Goal: Information Seeking & Learning: Learn about a topic

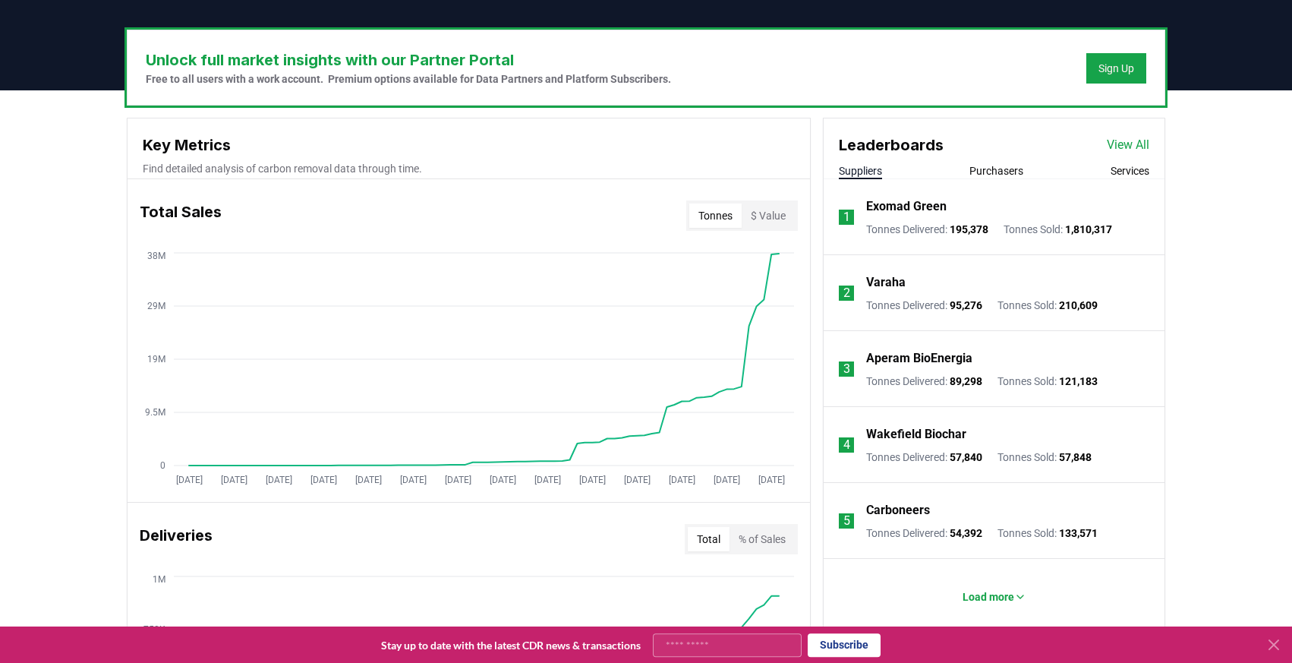
scroll to position [442, 0]
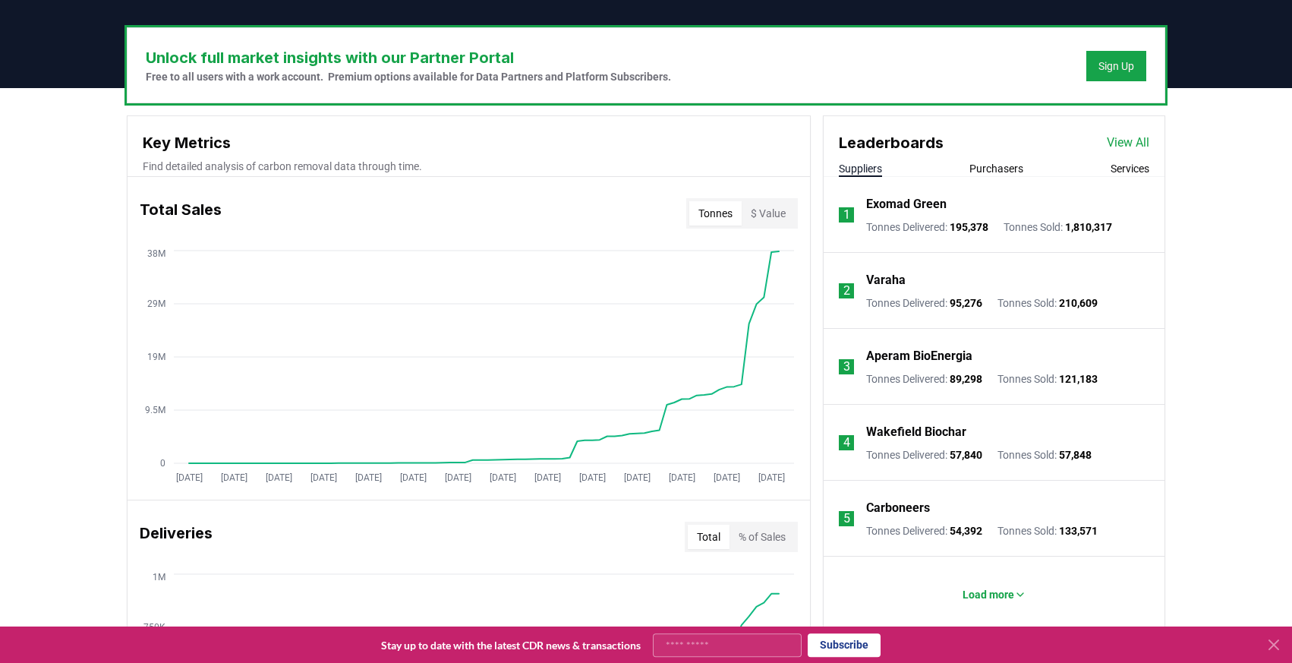
click at [898, 279] on p "Varaha" at bounding box center [885, 280] width 39 height 18
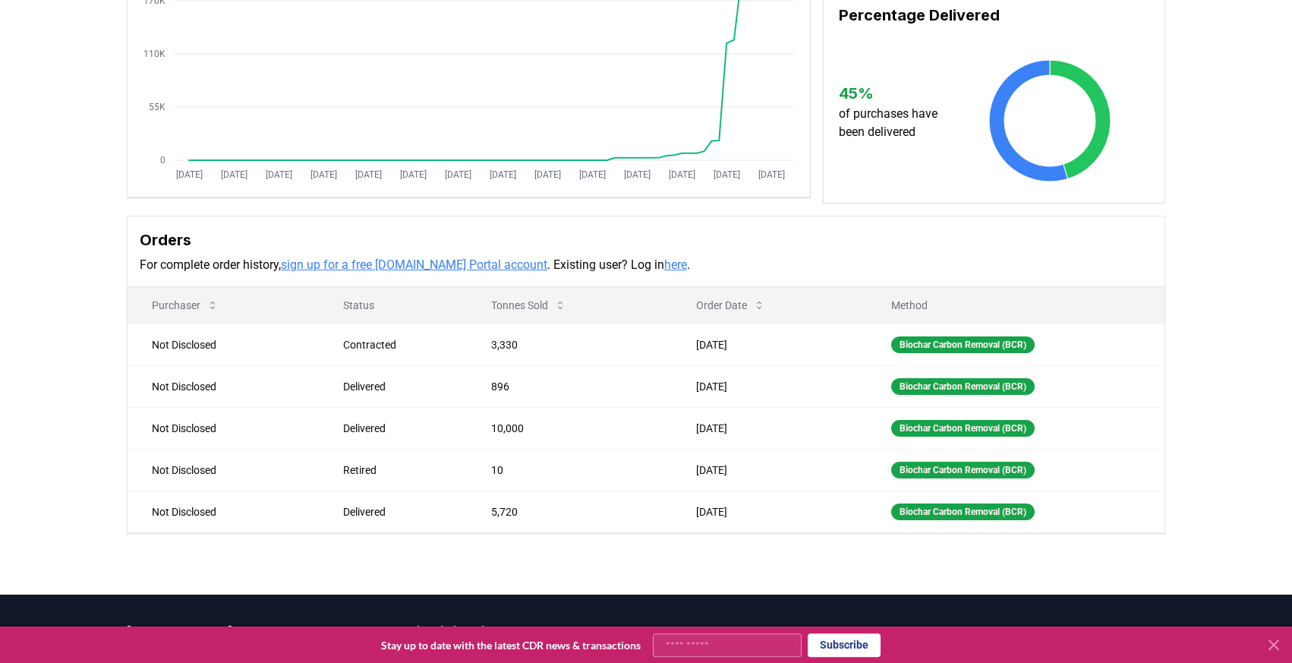
scroll to position [242, 0]
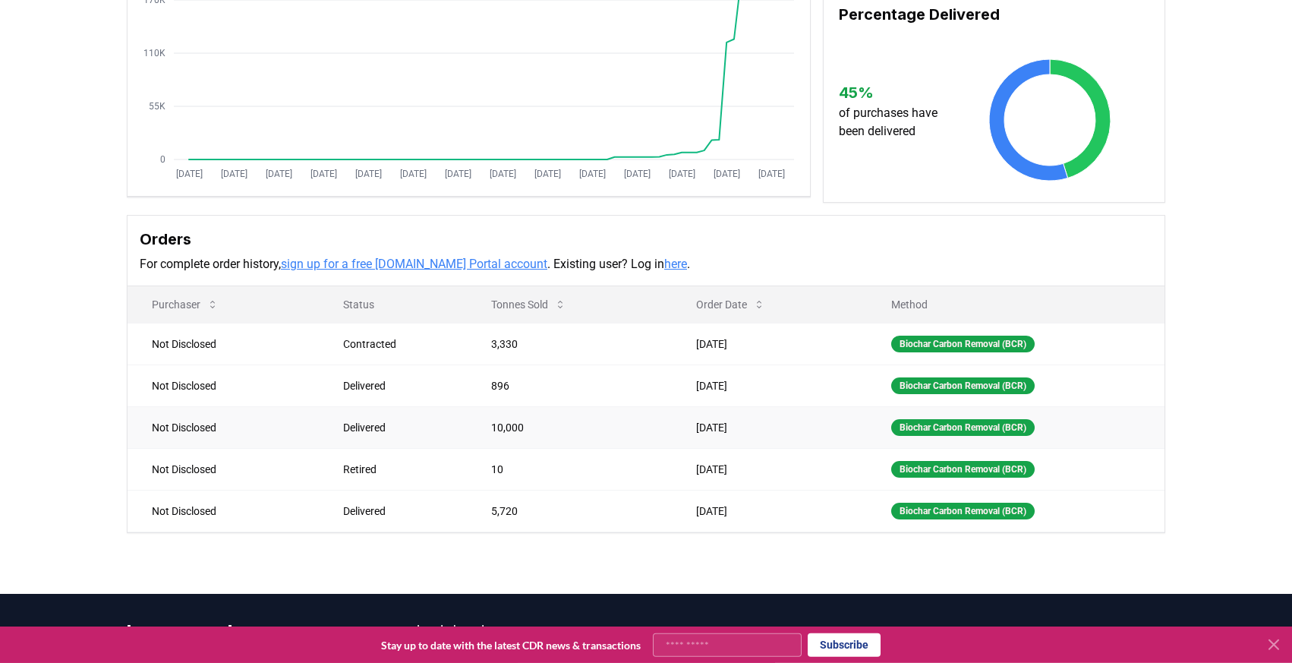
click at [358, 430] on div "Delivered" at bounding box center [399, 427] width 112 height 15
click at [728, 435] on td "[DATE]" at bounding box center [769, 427] width 195 height 42
click at [473, 263] on link "sign up for a free CDR.fyi Portal account" at bounding box center [414, 264] width 266 height 14
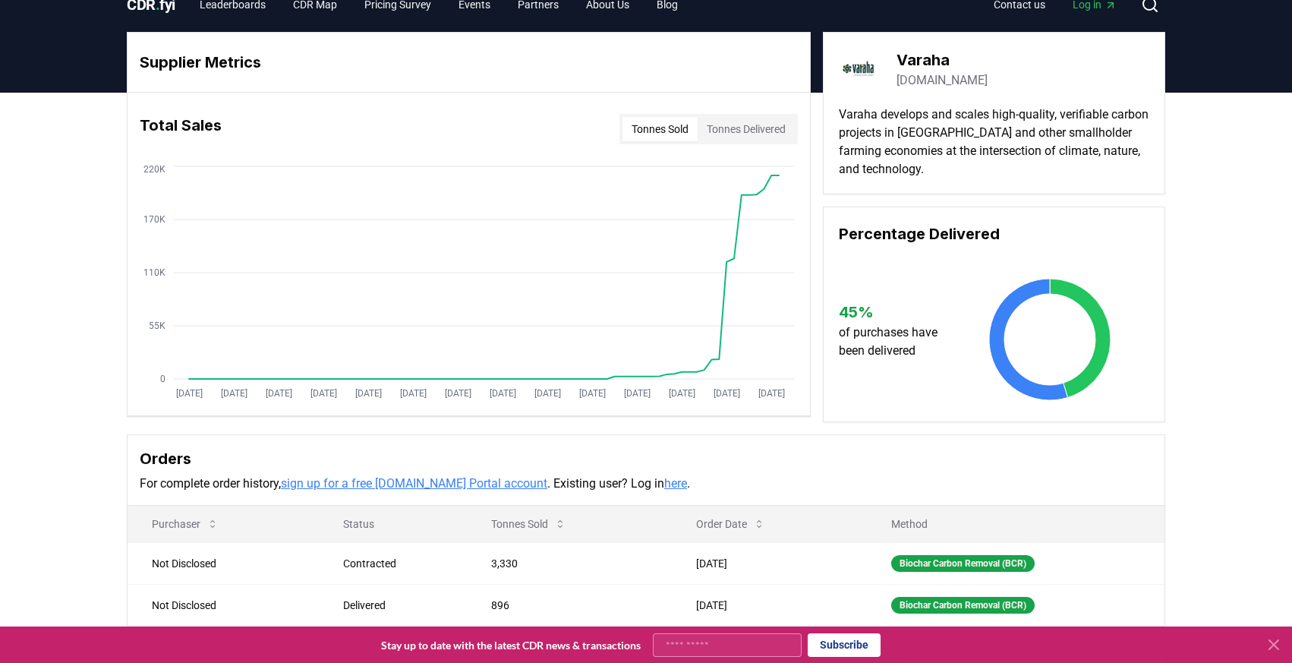
scroll to position [0, 0]
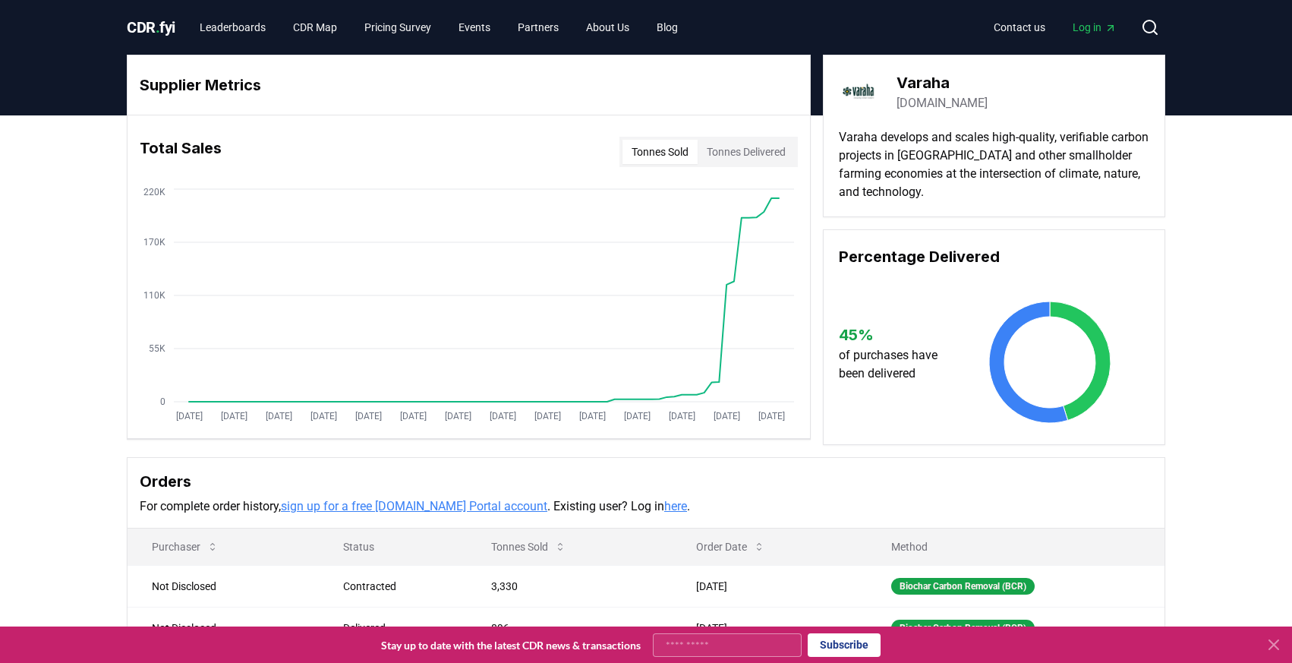
click at [880, 359] on p "of purchases have been delivered" at bounding box center [895, 364] width 113 height 36
click at [227, 29] on link "Leaderboards" at bounding box center [233, 27] width 90 height 27
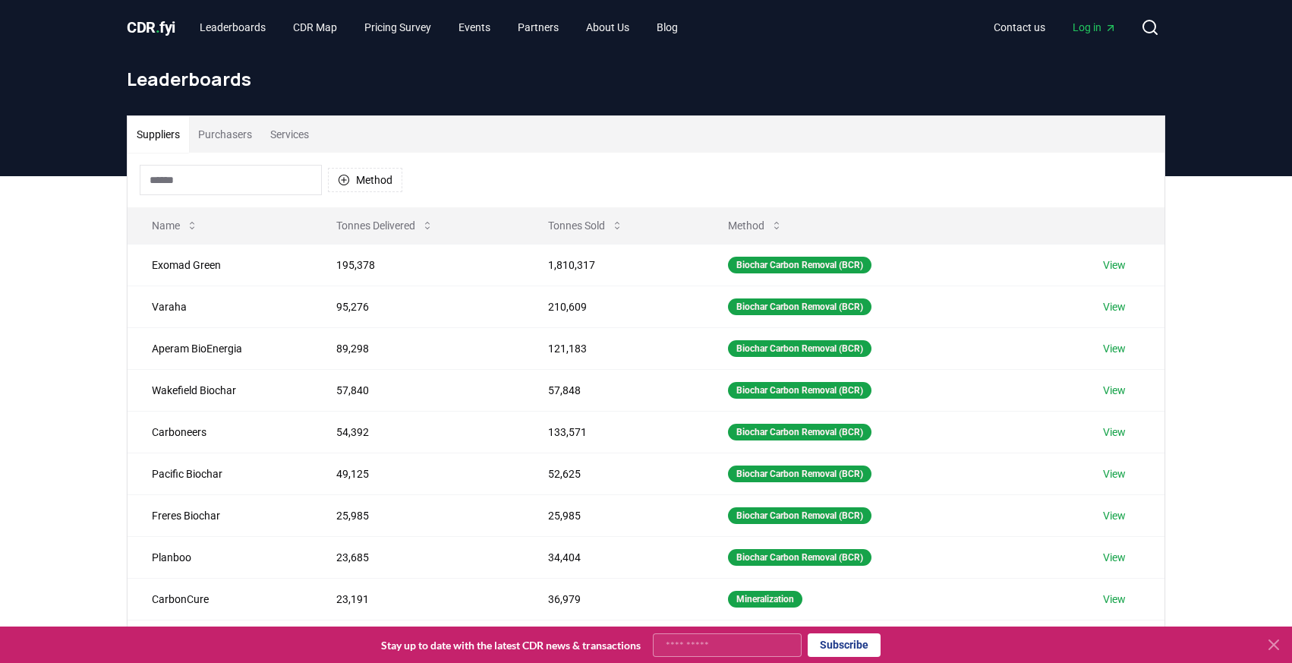
click at [232, 134] on button "Purchasers" at bounding box center [225, 134] width 72 height 36
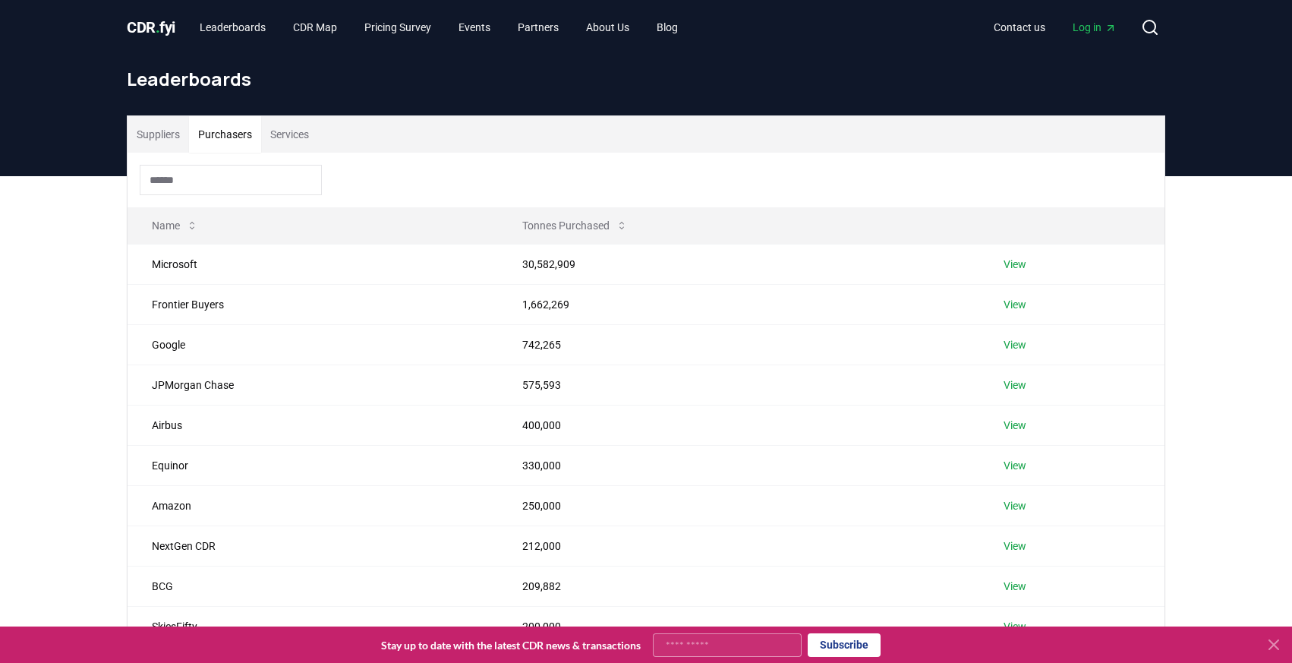
click at [297, 130] on button "Services" at bounding box center [289, 134] width 57 height 36
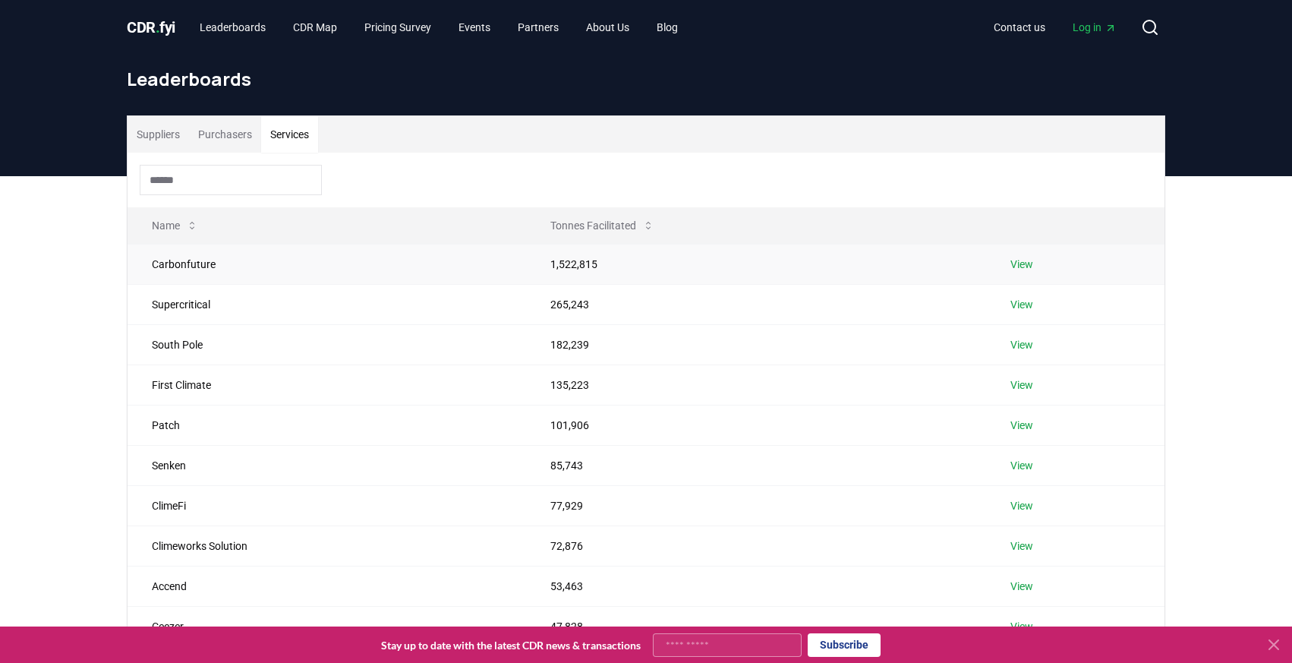
click at [1020, 266] on link "View" at bounding box center [1021, 264] width 23 height 15
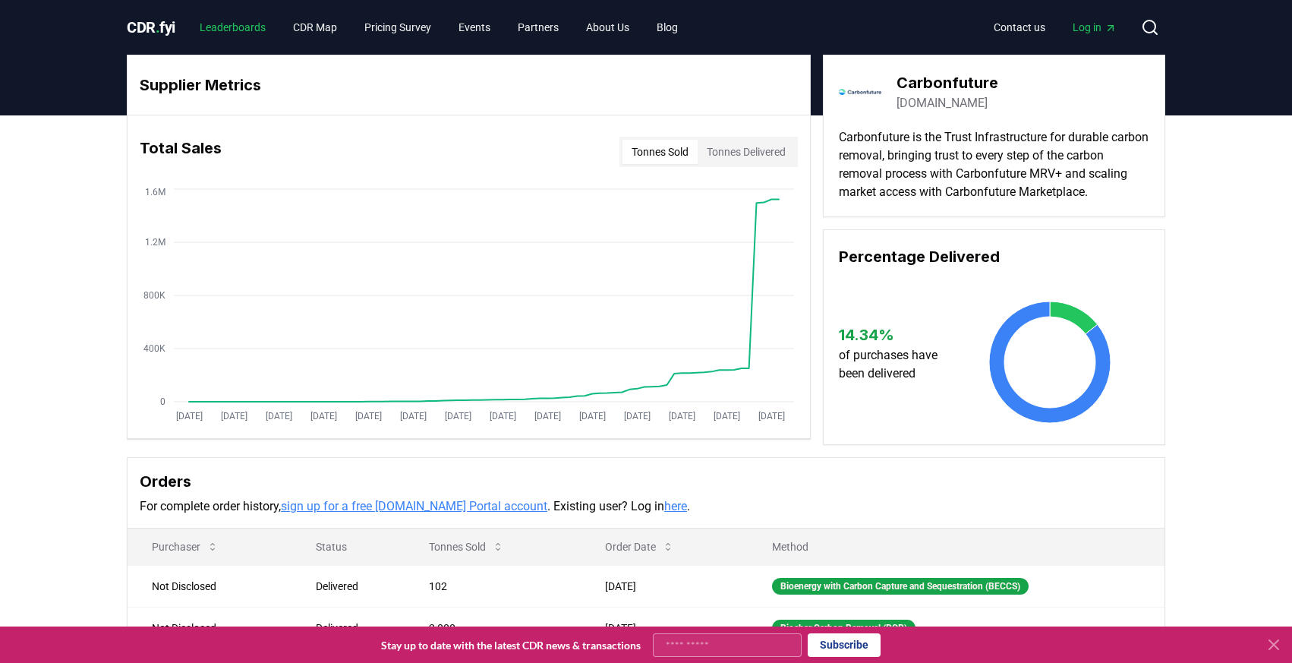
click at [241, 30] on link "Leaderboards" at bounding box center [233, 27] width 90 height 27
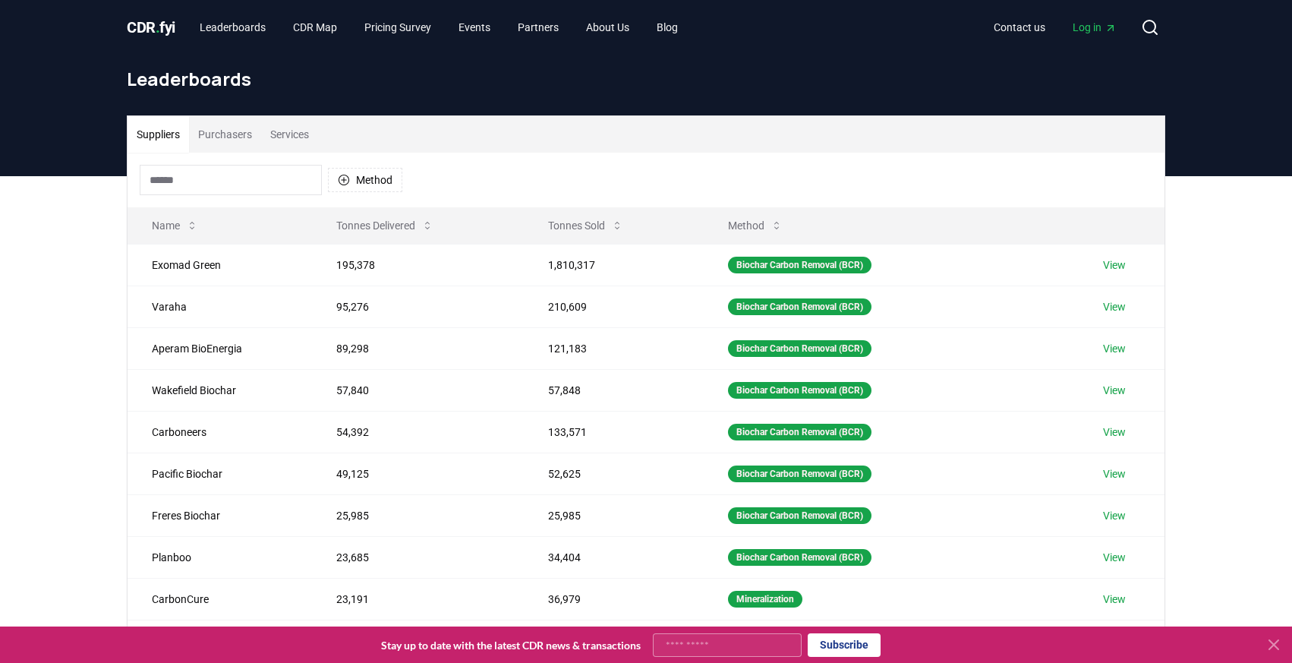
click at [220, 197] on div "Method" at bounding box center [646, 180] width 1037 height 55
click at [219, 184] on input at bounding box center [231, 180] width 182 height 30
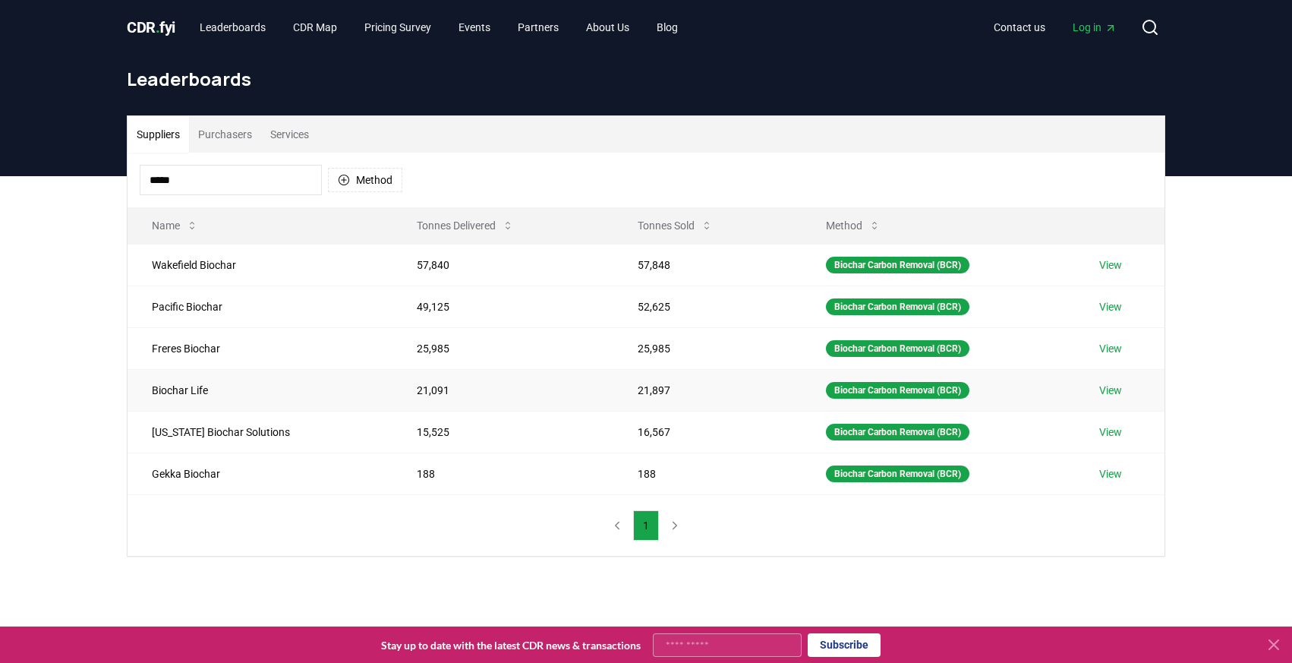
type input "*****"
click at [427, 383] on td "21,091" at bounding box center [502, 390] width 221 height 42
click at [1104, 392] on link "View" at bounding box center [1110, 390] width 23 height 15
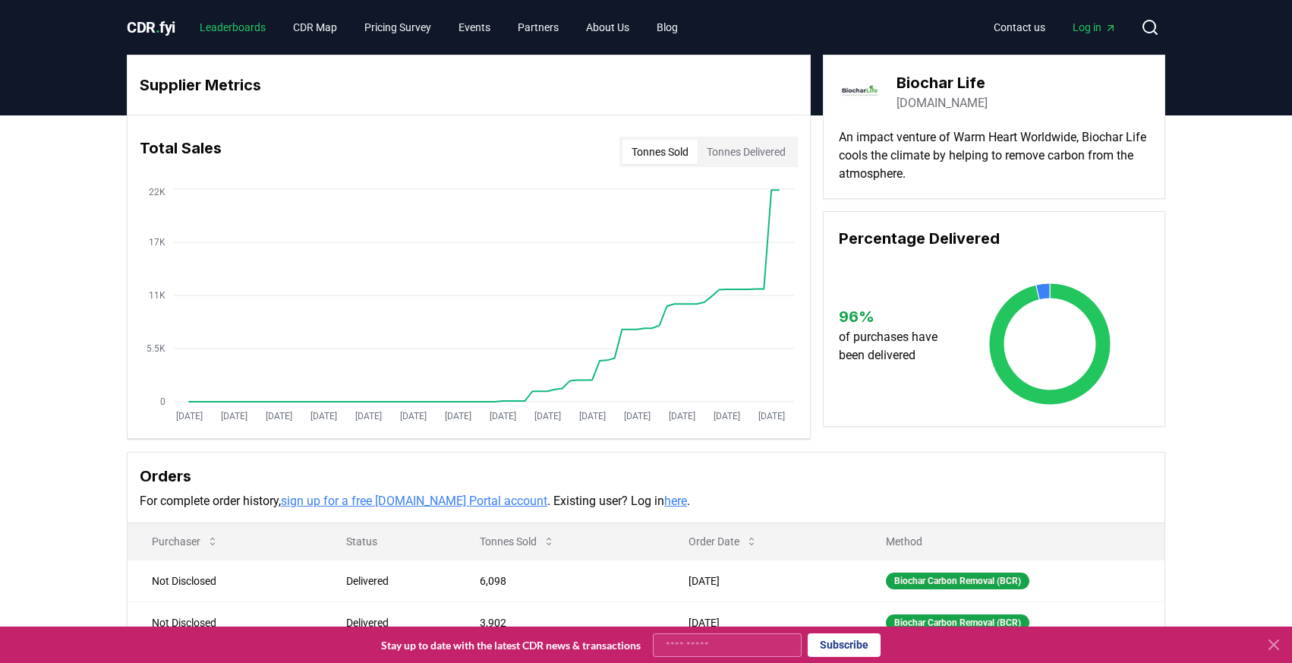
click at [232, 36] on link "Leaderboards" at bounding box center [233, 27] width 90 height 27
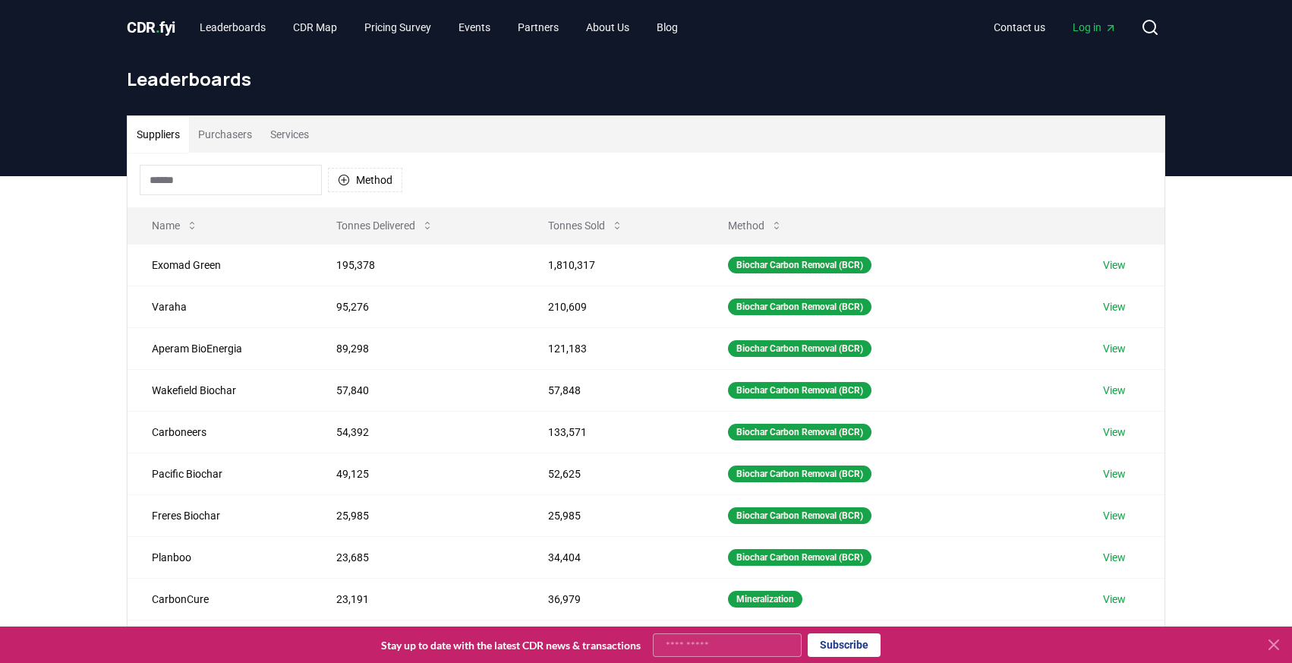
click at [232, 135] on button "Purchasers" at bounding box center [225, 134] width 72 height 36
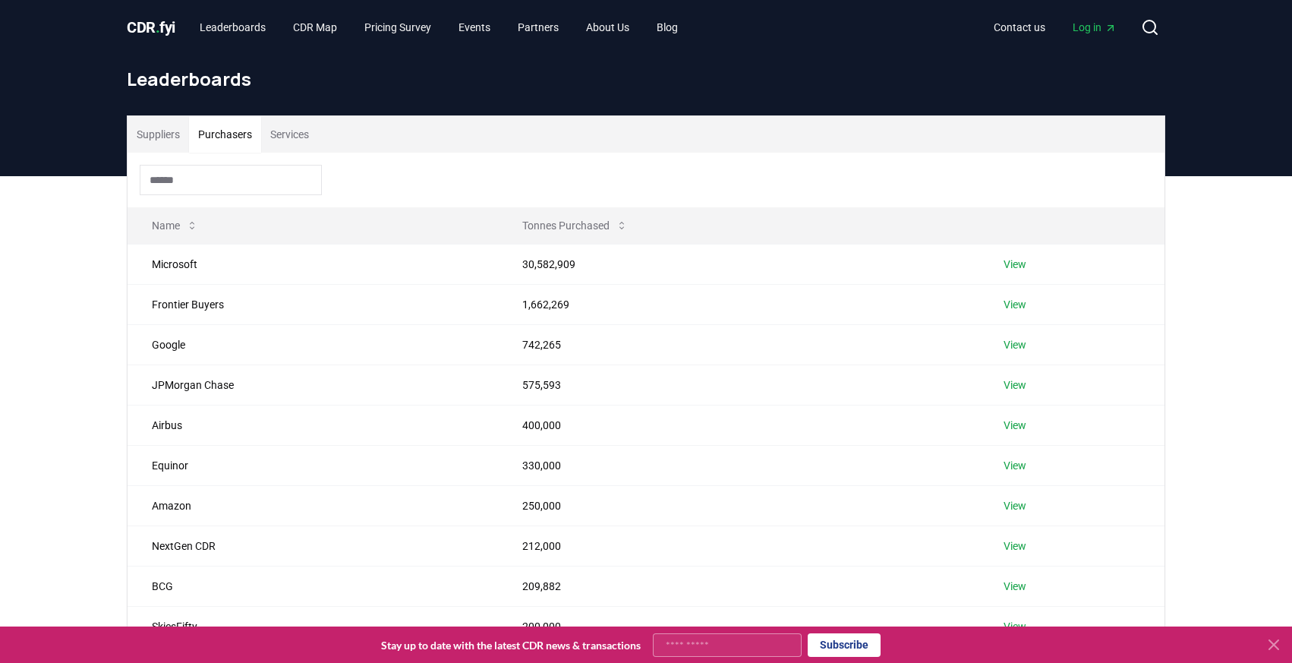
click at [232, 177] on input at bounding box center [231, 180] width 182 height 30
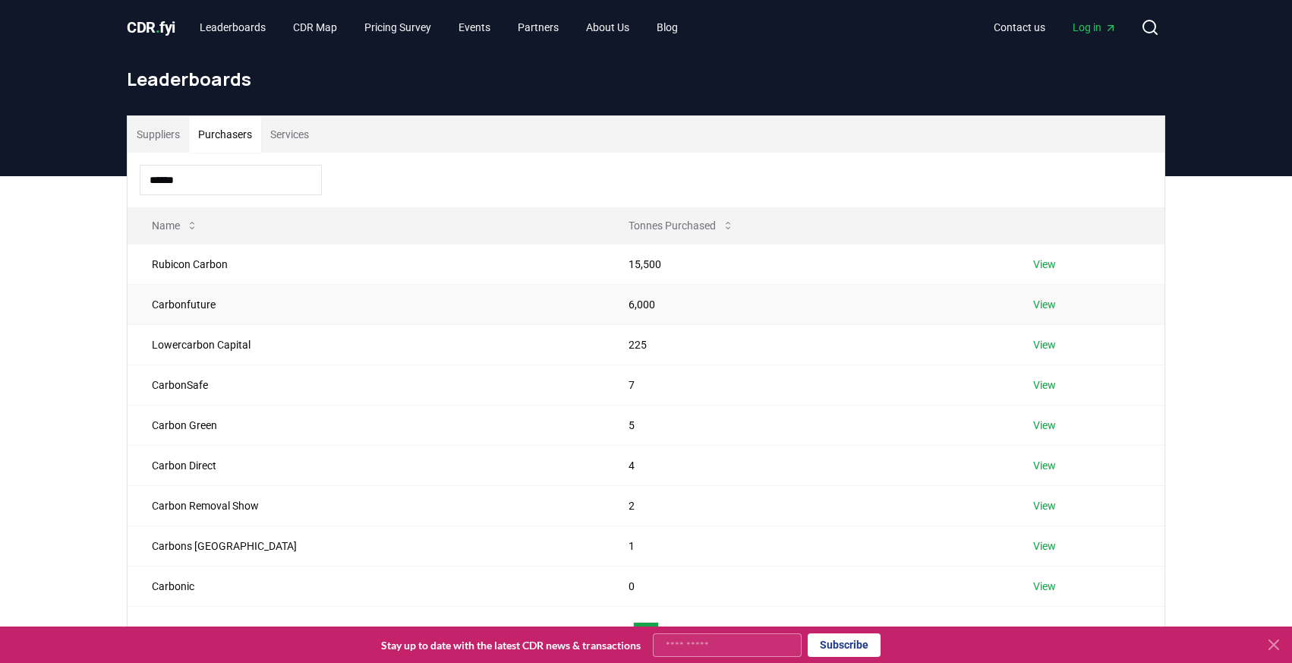
type input "******"
click at [1033, 305] on link "View" at bounding box center [1044, 304] width 23 height 15
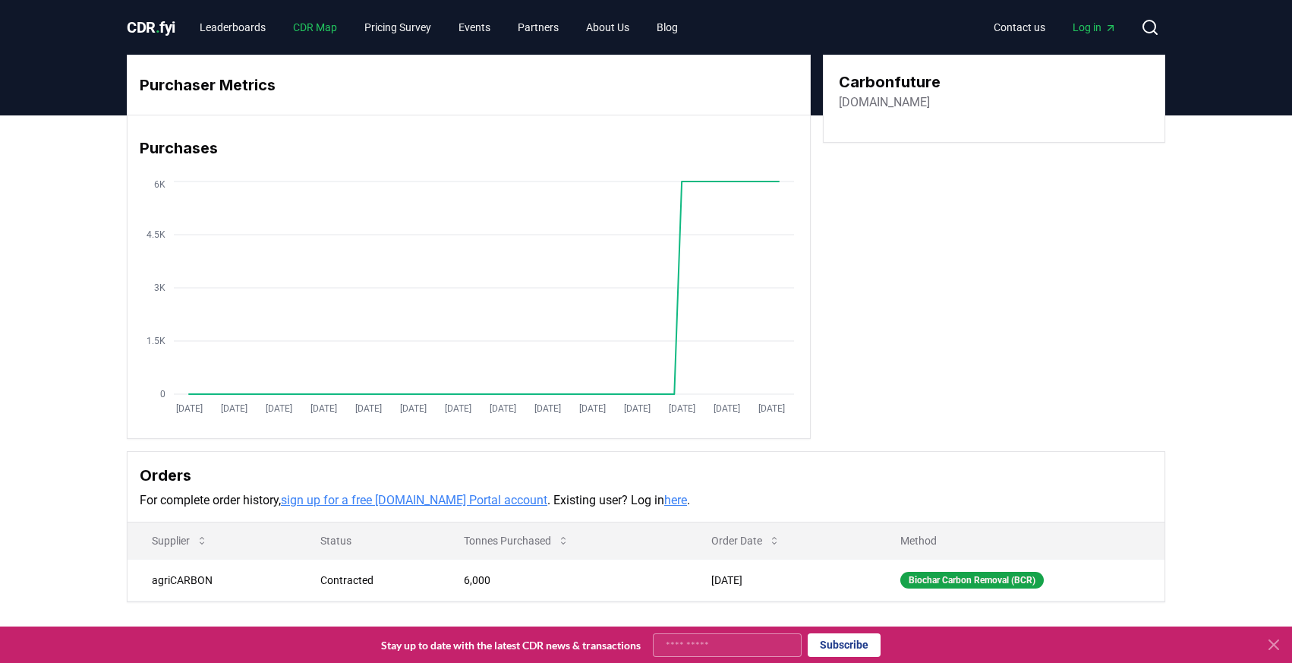
click at [306, 28] on link "CDR Map" at bounding box center [315, 27] width 68 height 27
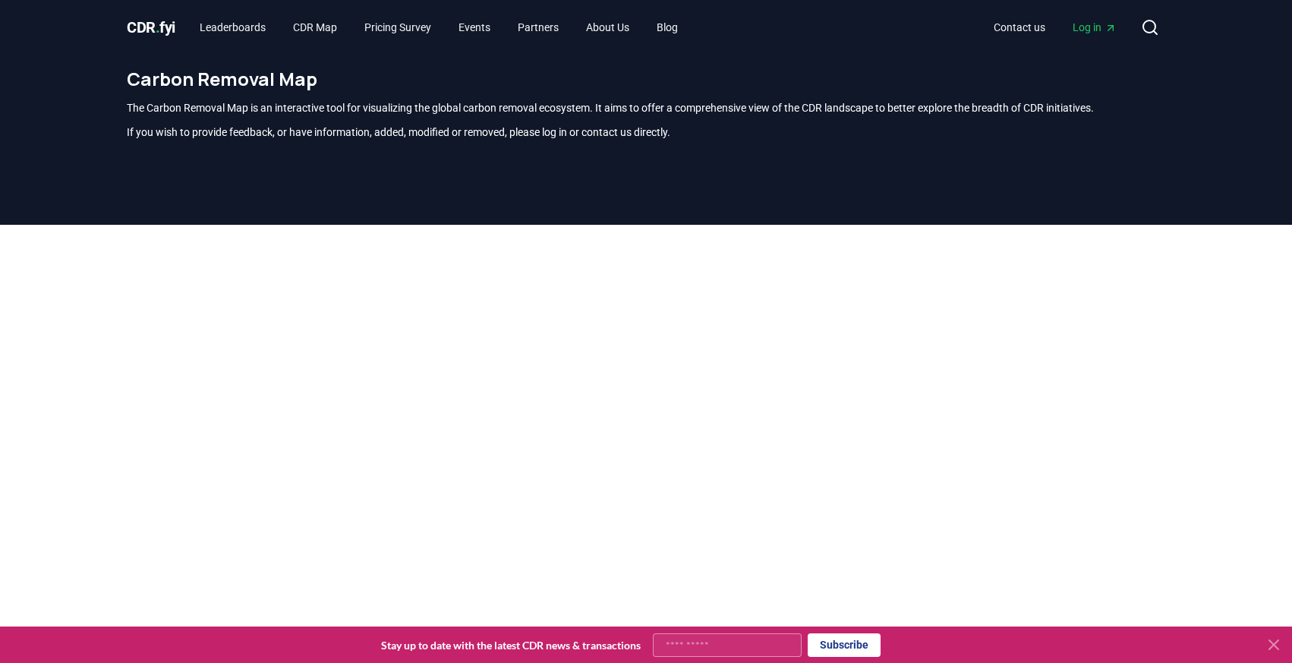
scroll to position [446, 0]
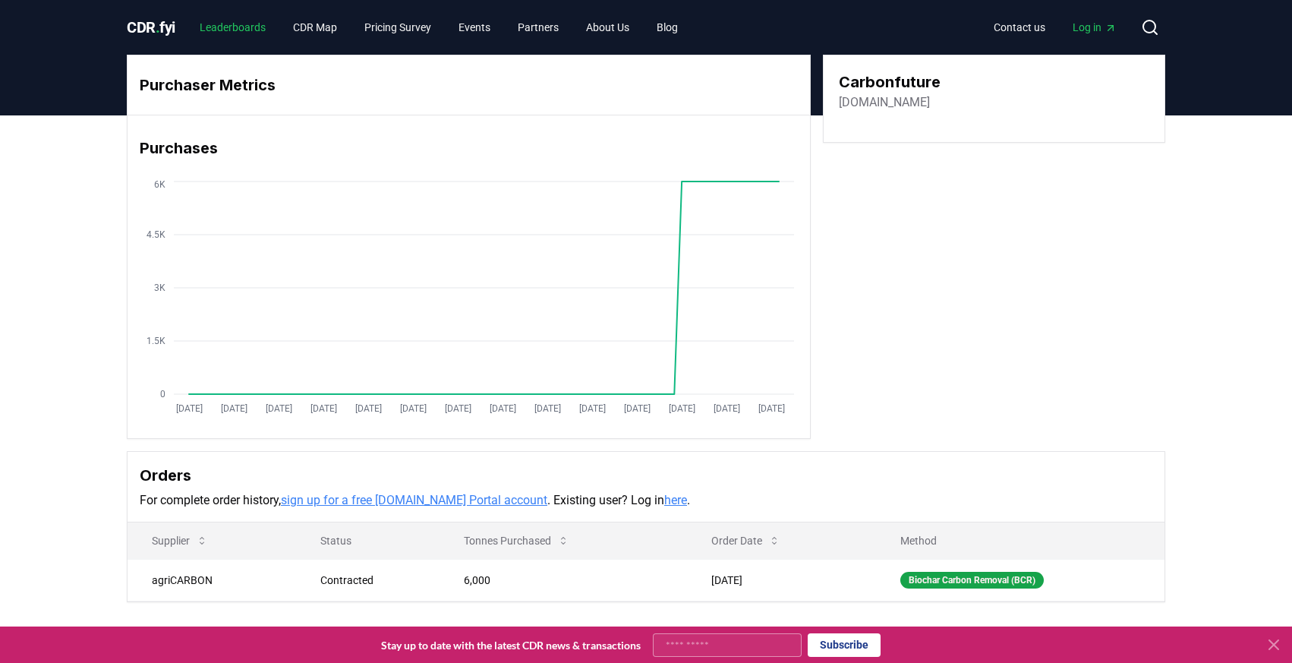
click at [228, 34] on link "Leaderboards" at bounding box center [233, 27] width 90 height 27
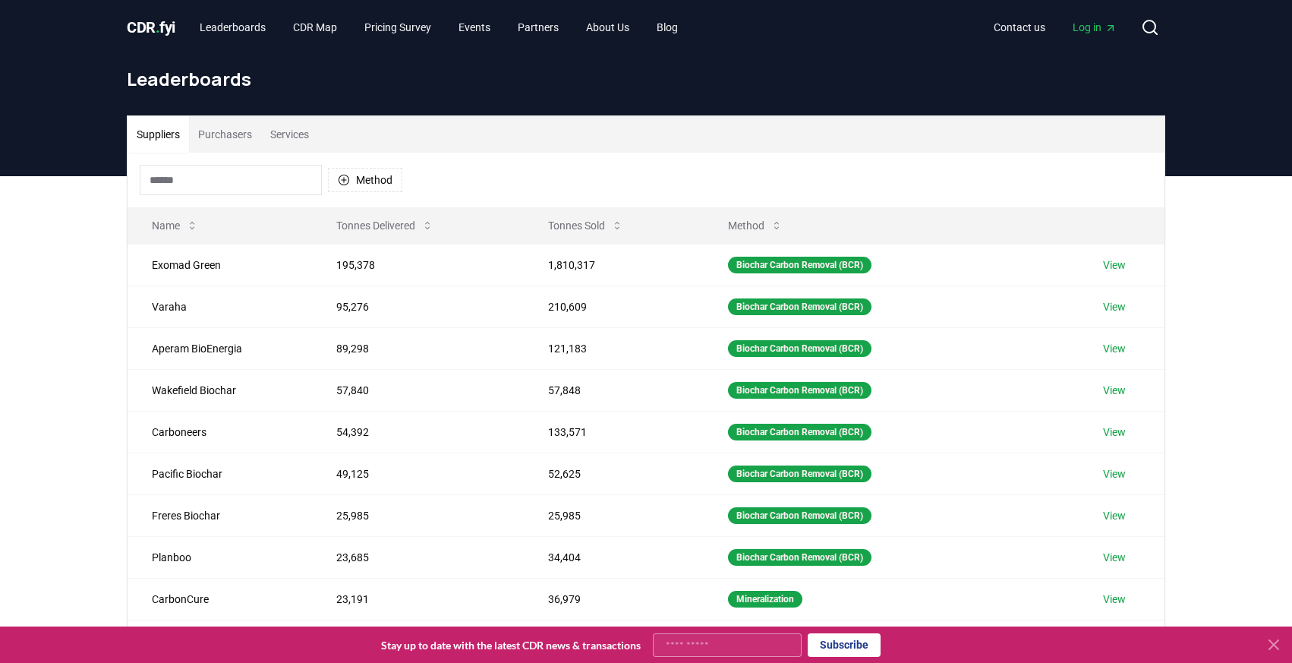
click at [200, 174] on input at bounding box center [231, 180] width 182 height 30
click at [1108, 307] on link "View" at bounding box center [1114, 306] width 23 height 15
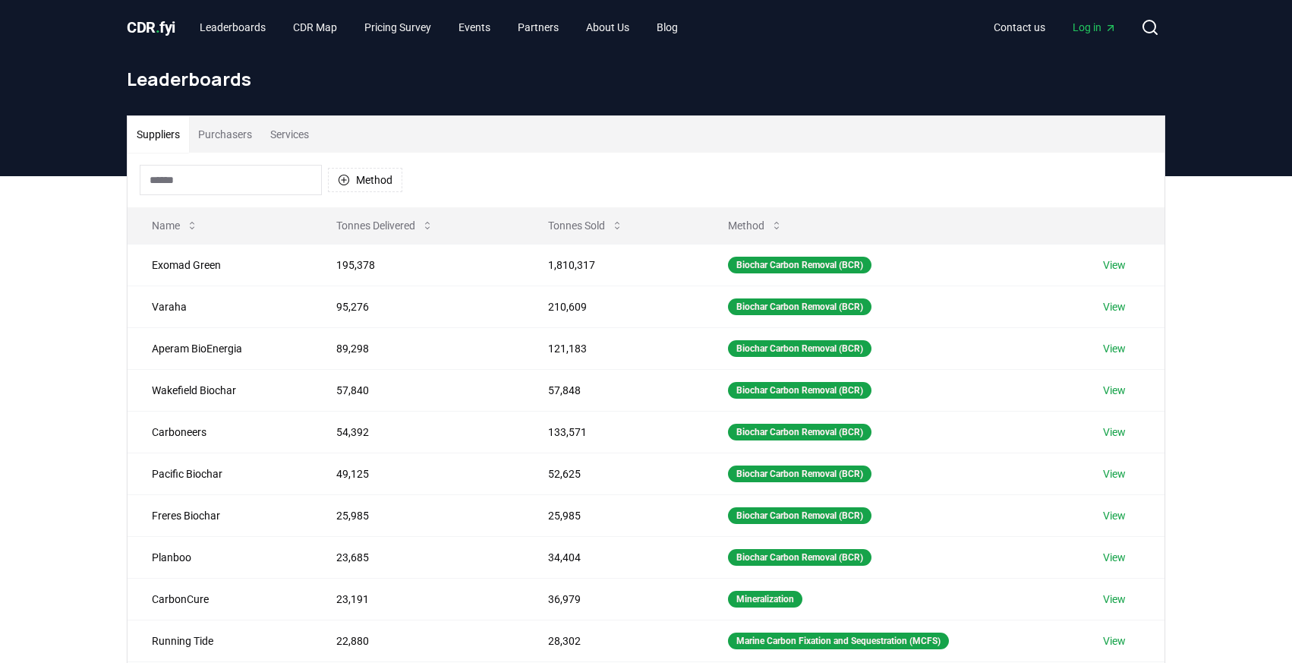
click at [171, 184] on input at bounding box center [231, 180] width 182 height 30
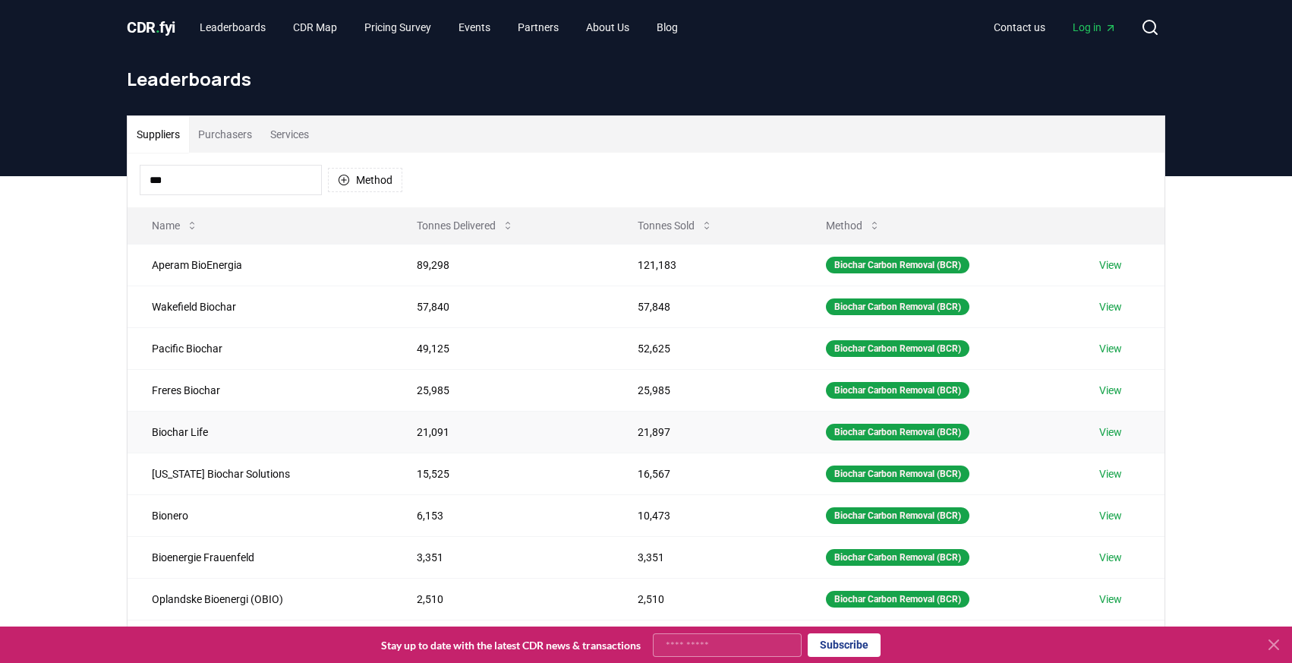
type input "***"
click at [1116, 433] on link "View" at bounding box center [1110, 431] width 23 height 15
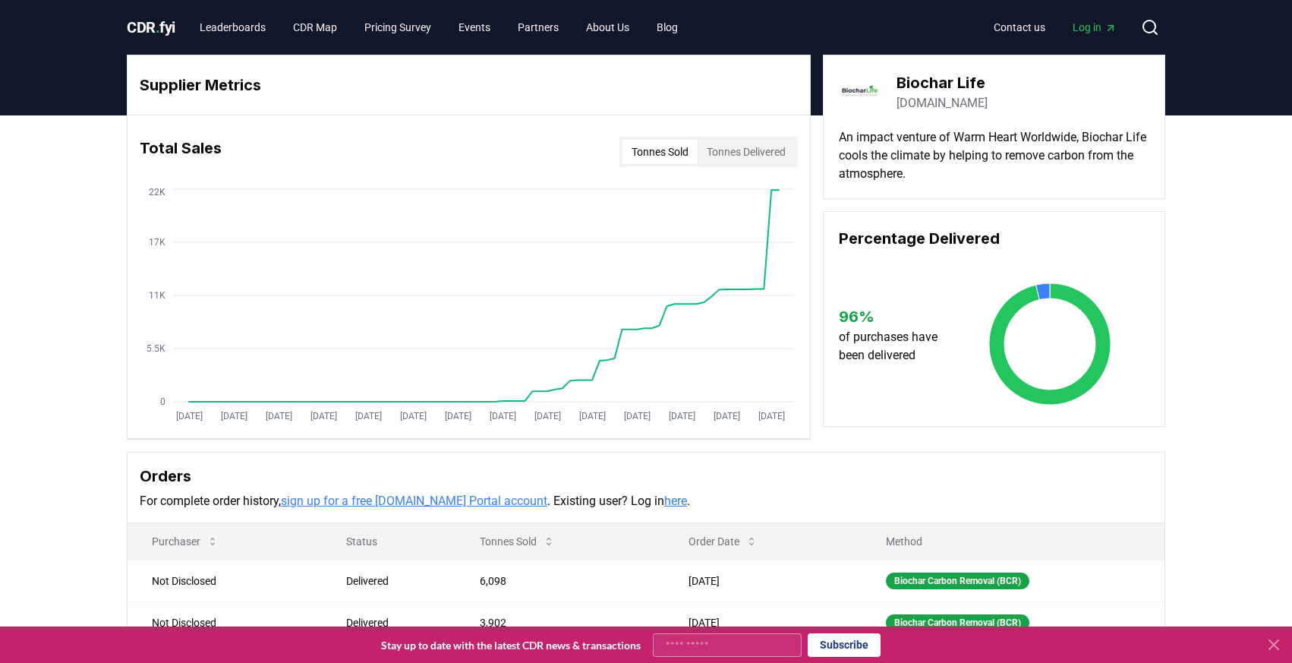
click at [470, 500] on link "sign up for a free CDR.fyi Portal account" at bounding box center [414, 500] width 266 height 14
click at [1031, 26] on link "Contact us" at bounding box center [1020, 27] width 76 height 27
click at [166, 27] on span "CDR . fyi" at bounding box center [151, 27] width 49 height 18
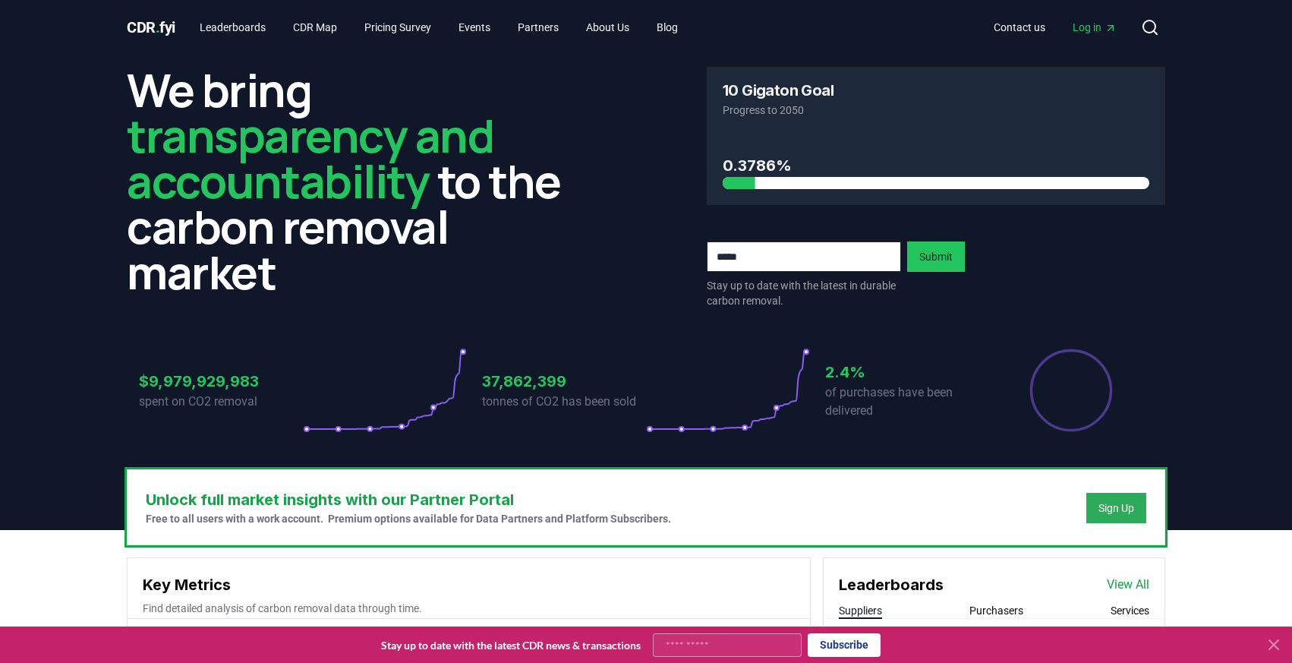
click at [1114, 505] on div "Sign Up" at bounding box center [1116, 507] width 36 height 15
